Goal: Navigation & Orientation: Understand site structure

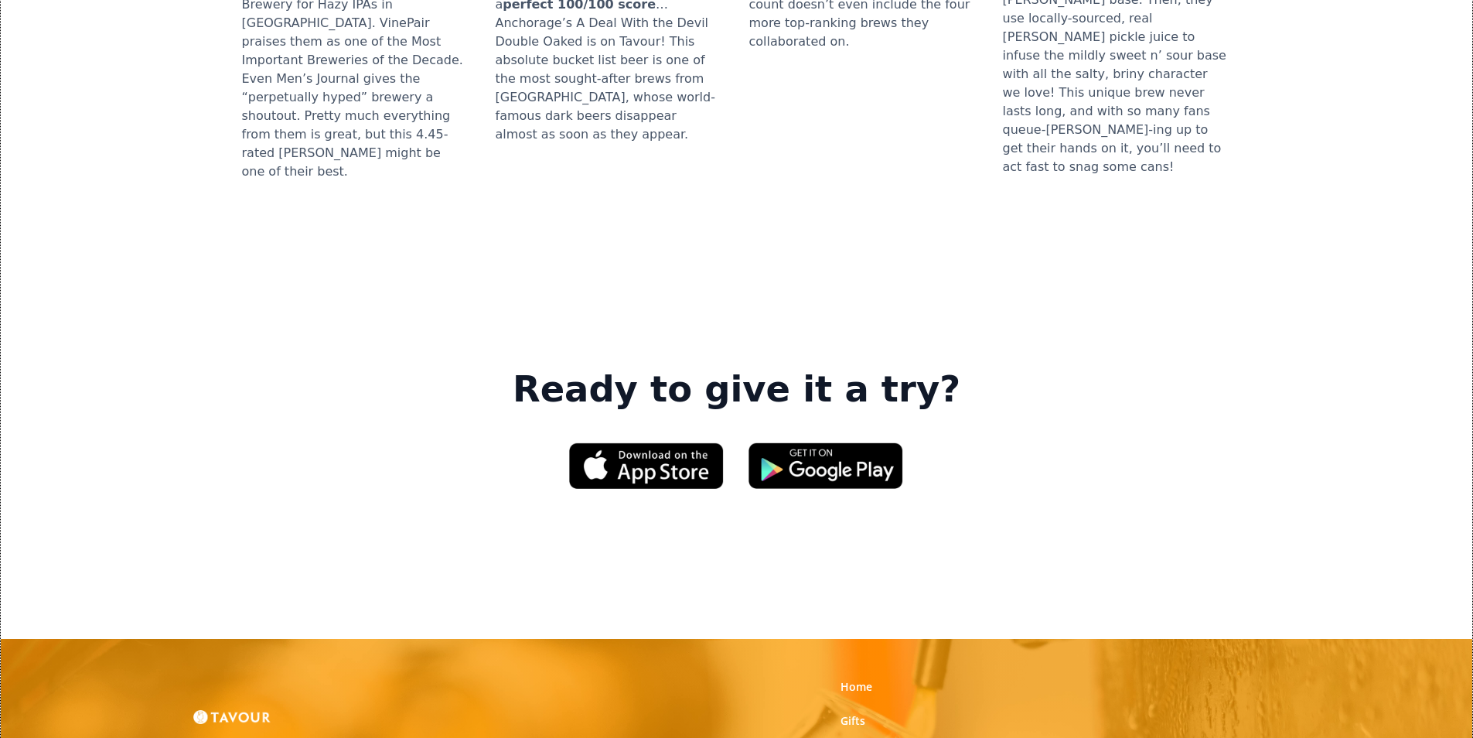
scroll to position [2243, 0]
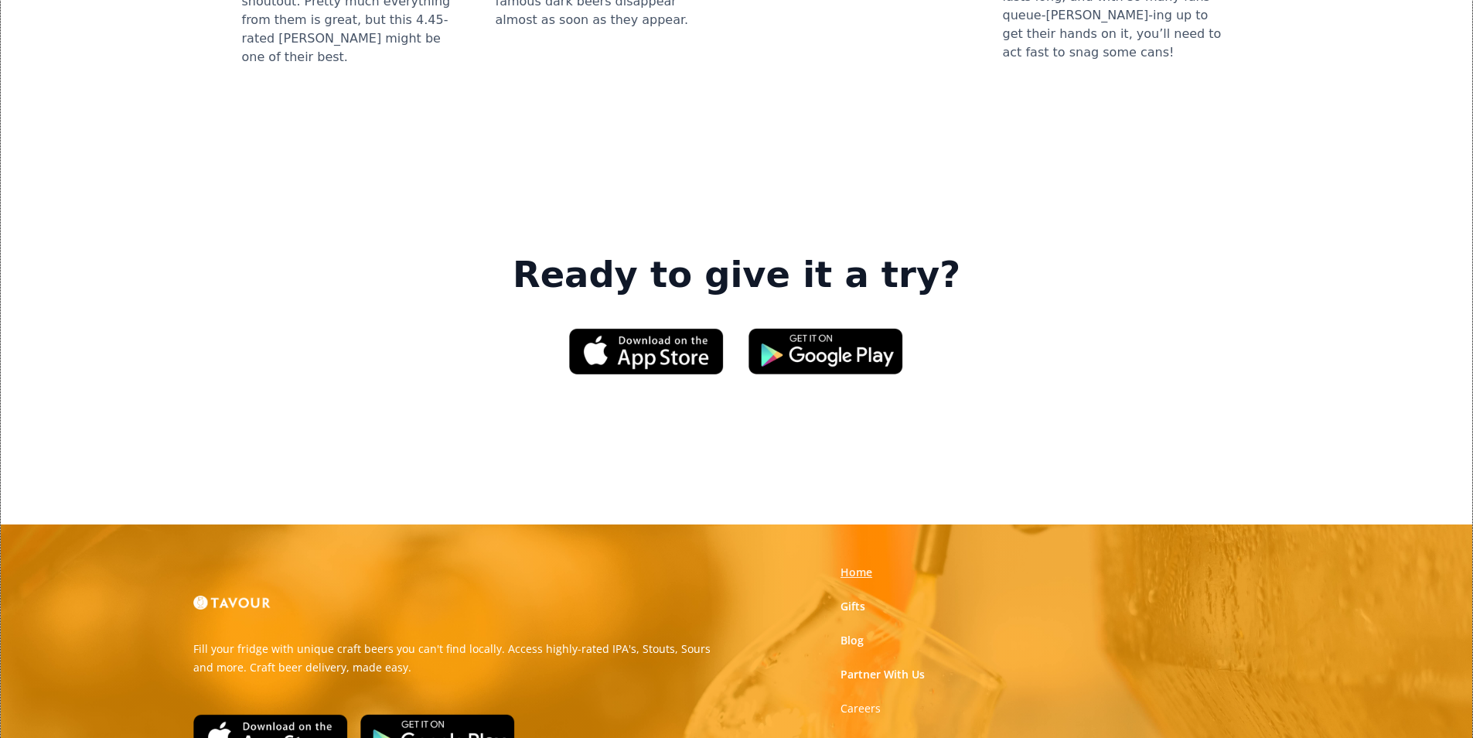
click at [862, 565] on link "Home" at bounding box center [857, 572] width 32 height 15
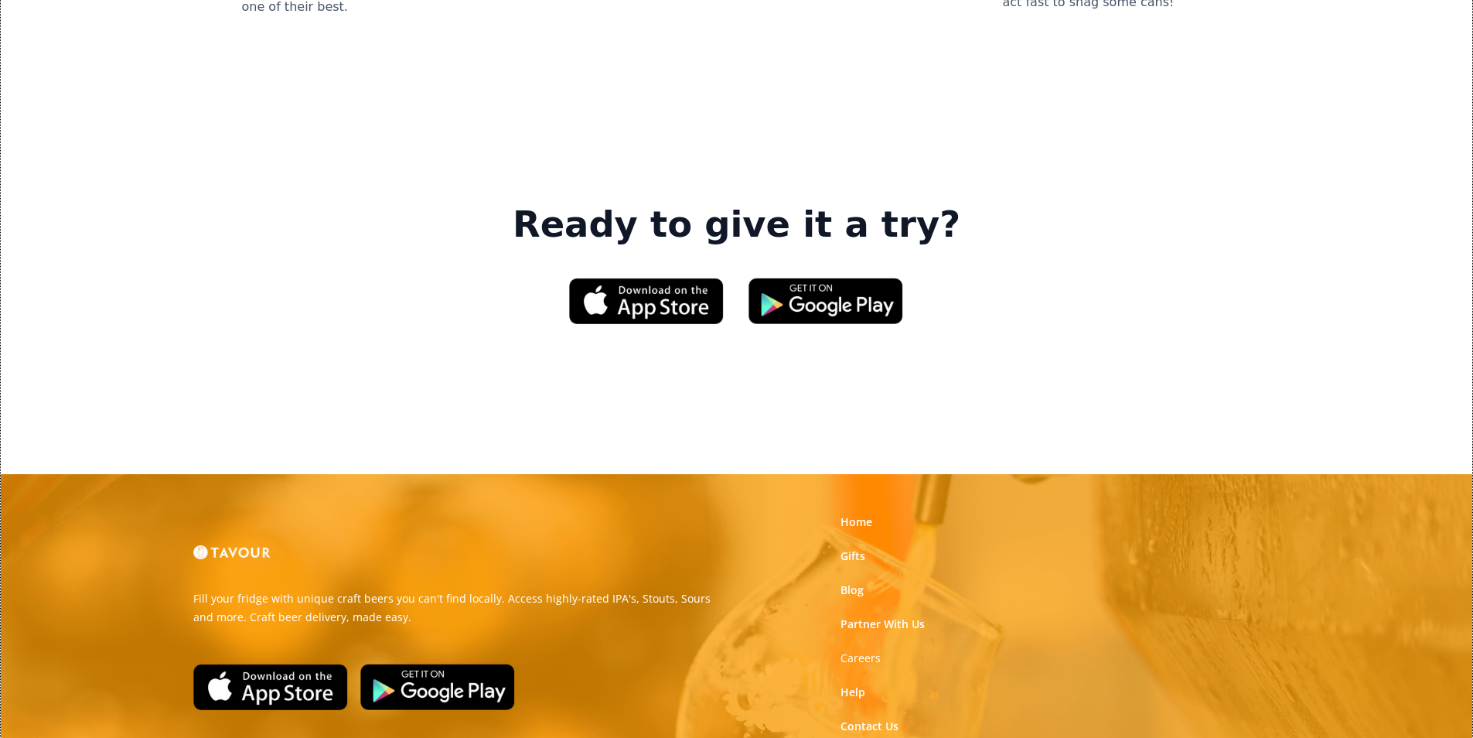
scroll to position [2340, 0]
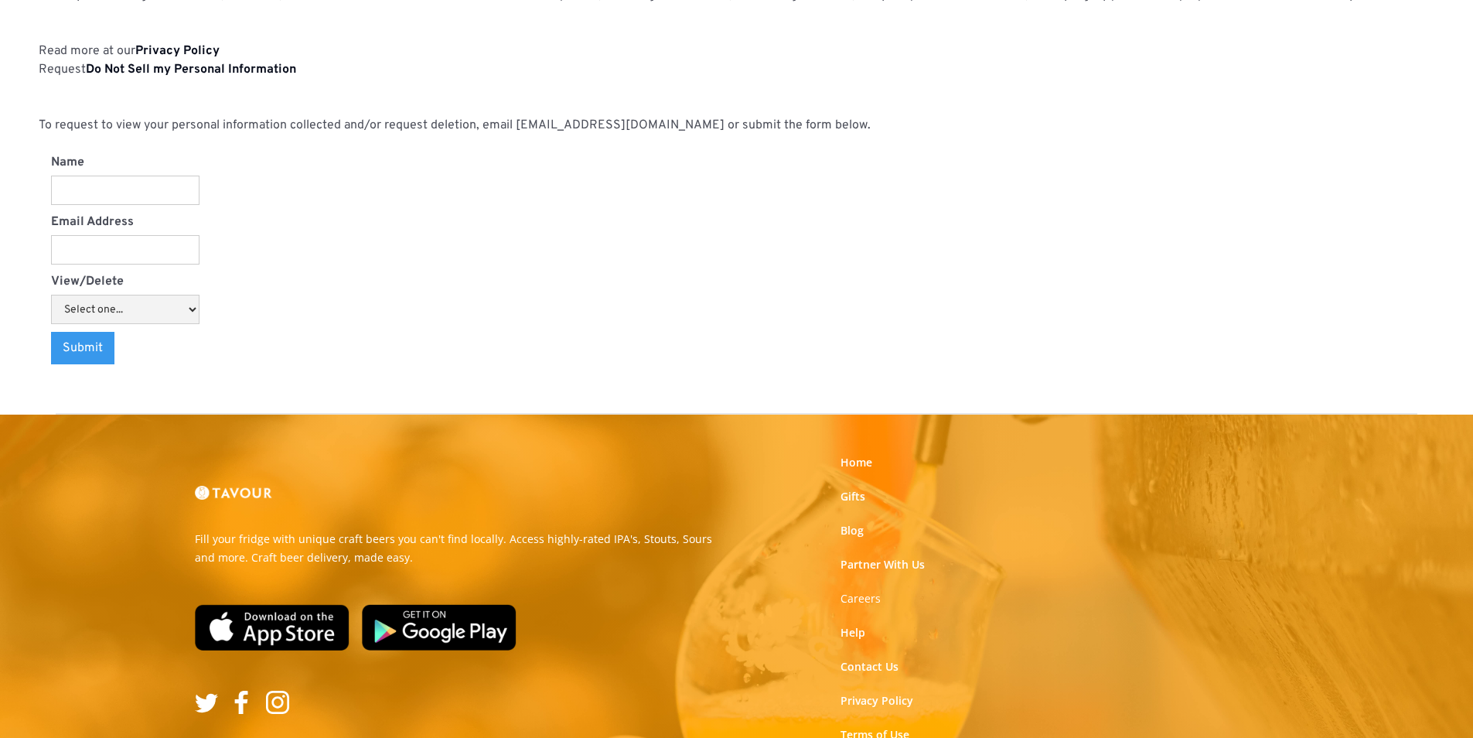
scroll to position [1611, 0]
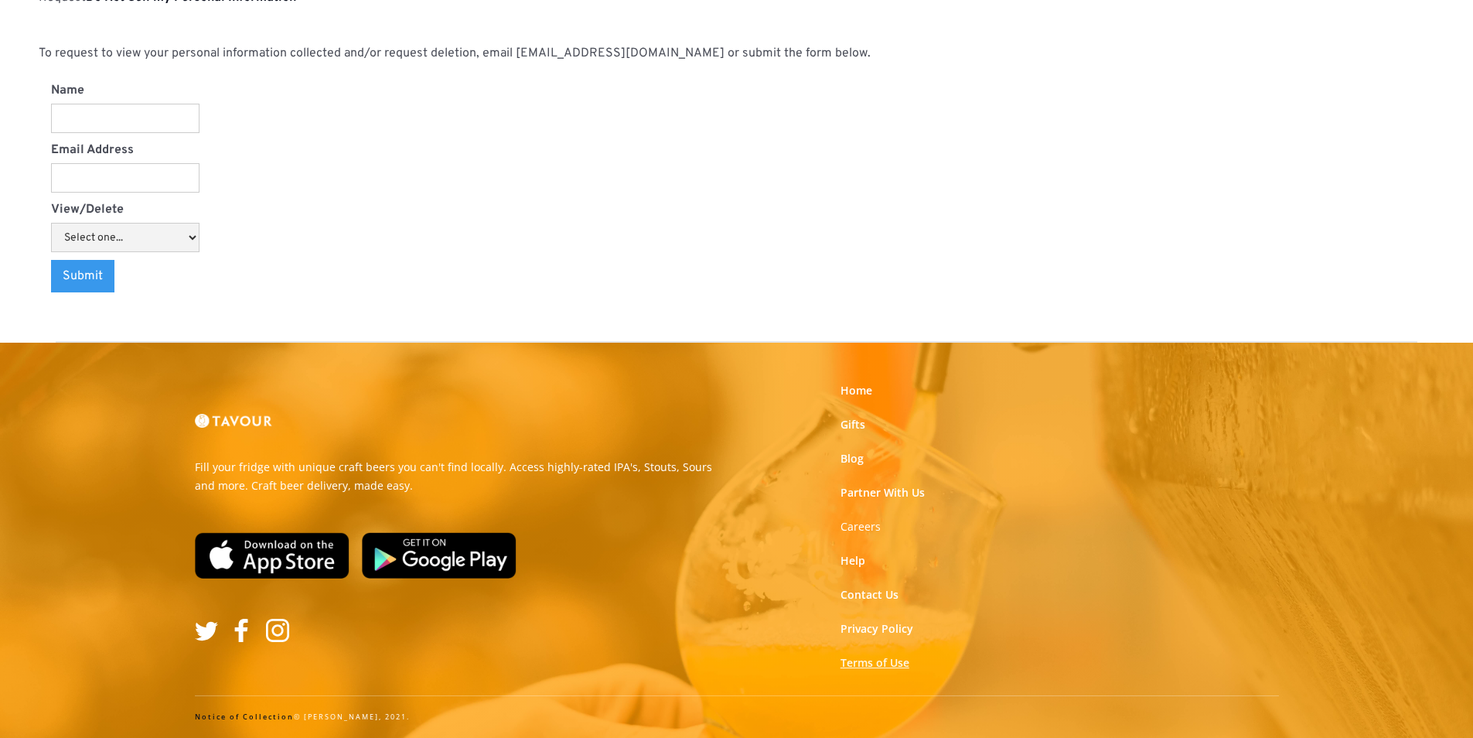
click at [903, 666] on link "Terms of Use" at bounding box center [875, 662] width 69 height 15
